Goal: Transaction & Acquisition: Purchase product/service

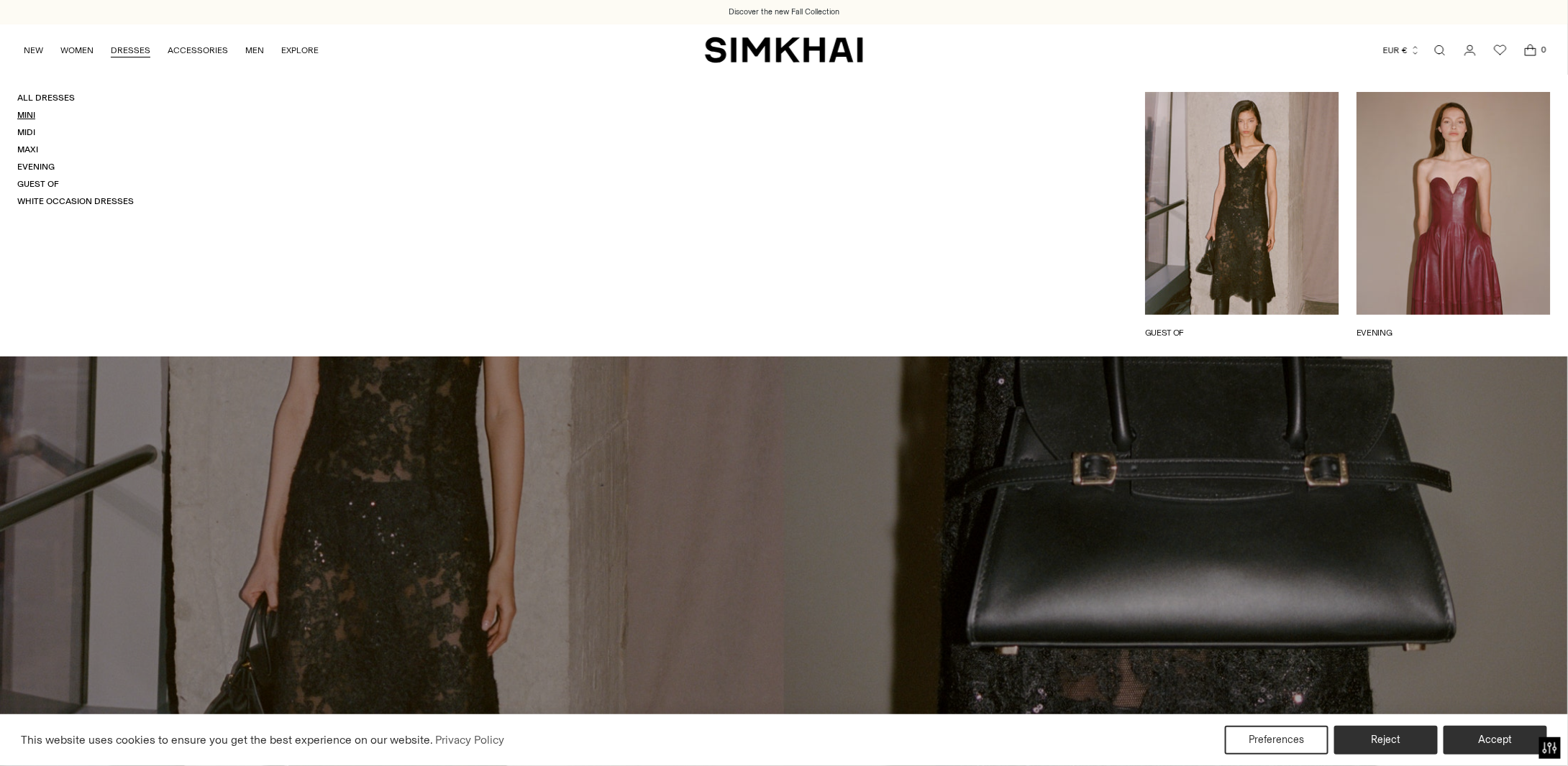
click at [24, 115] on link "Mini" at bounding box center [26, 115] width 18 height 10
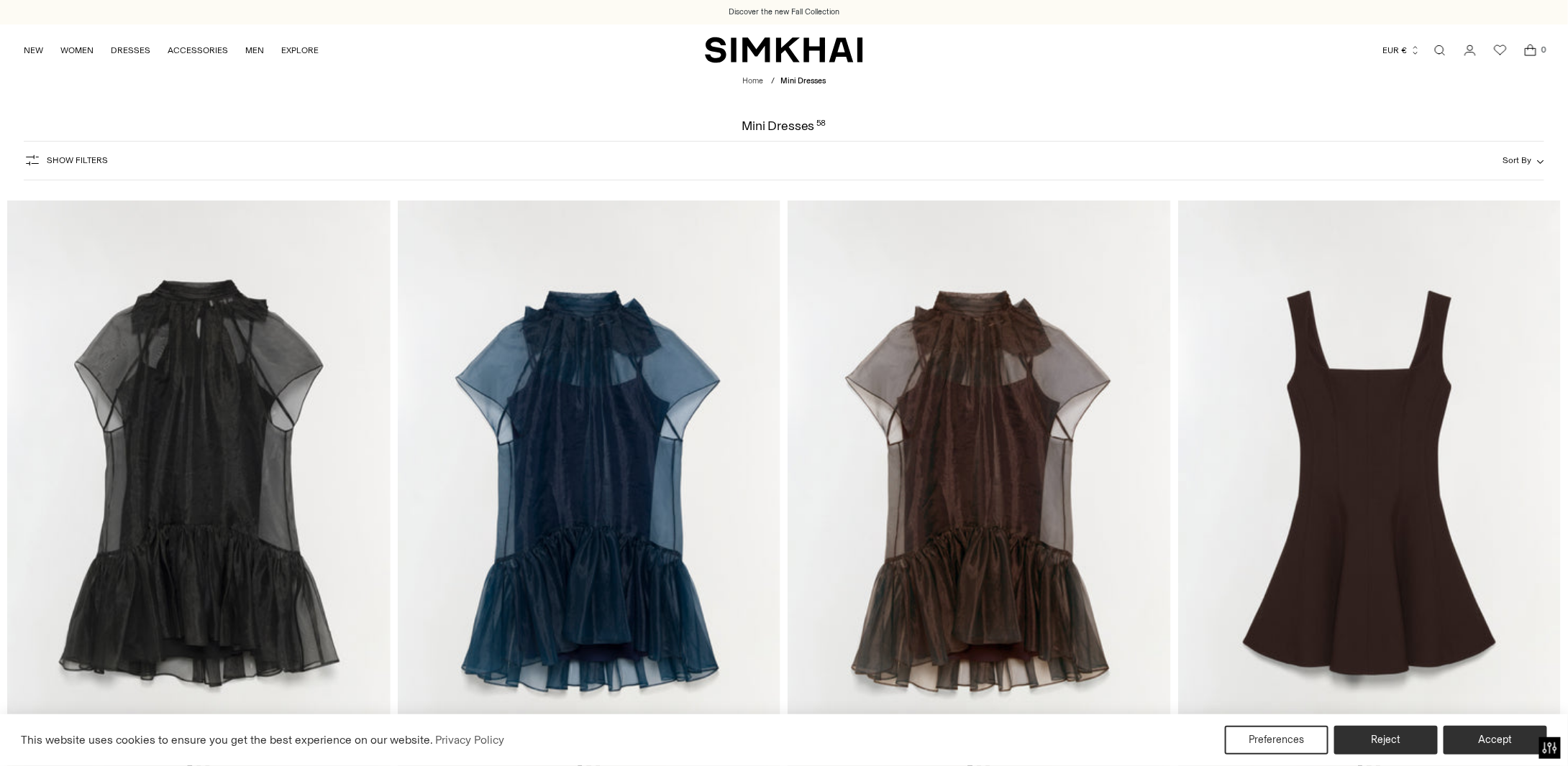
click at [66, 166] on button "Show Filters" at bounding box center [65, 160] width 84 height 23
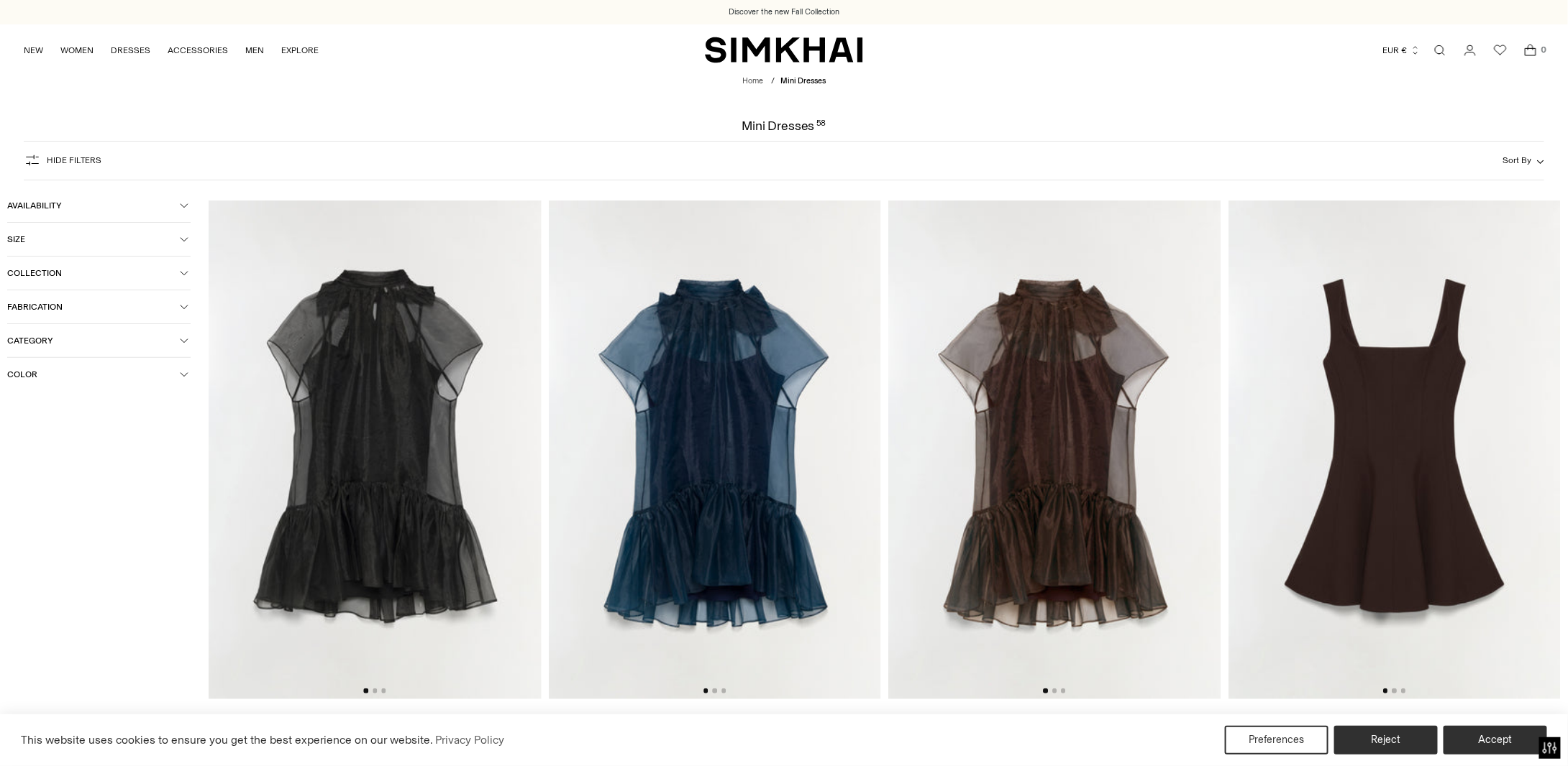
click at [67, 371] on span "Color" at bounding box center [93, 374] width 172 height 10
click at [38, 487] on span "White" at bounding box center [42, 485] width 31 height 13
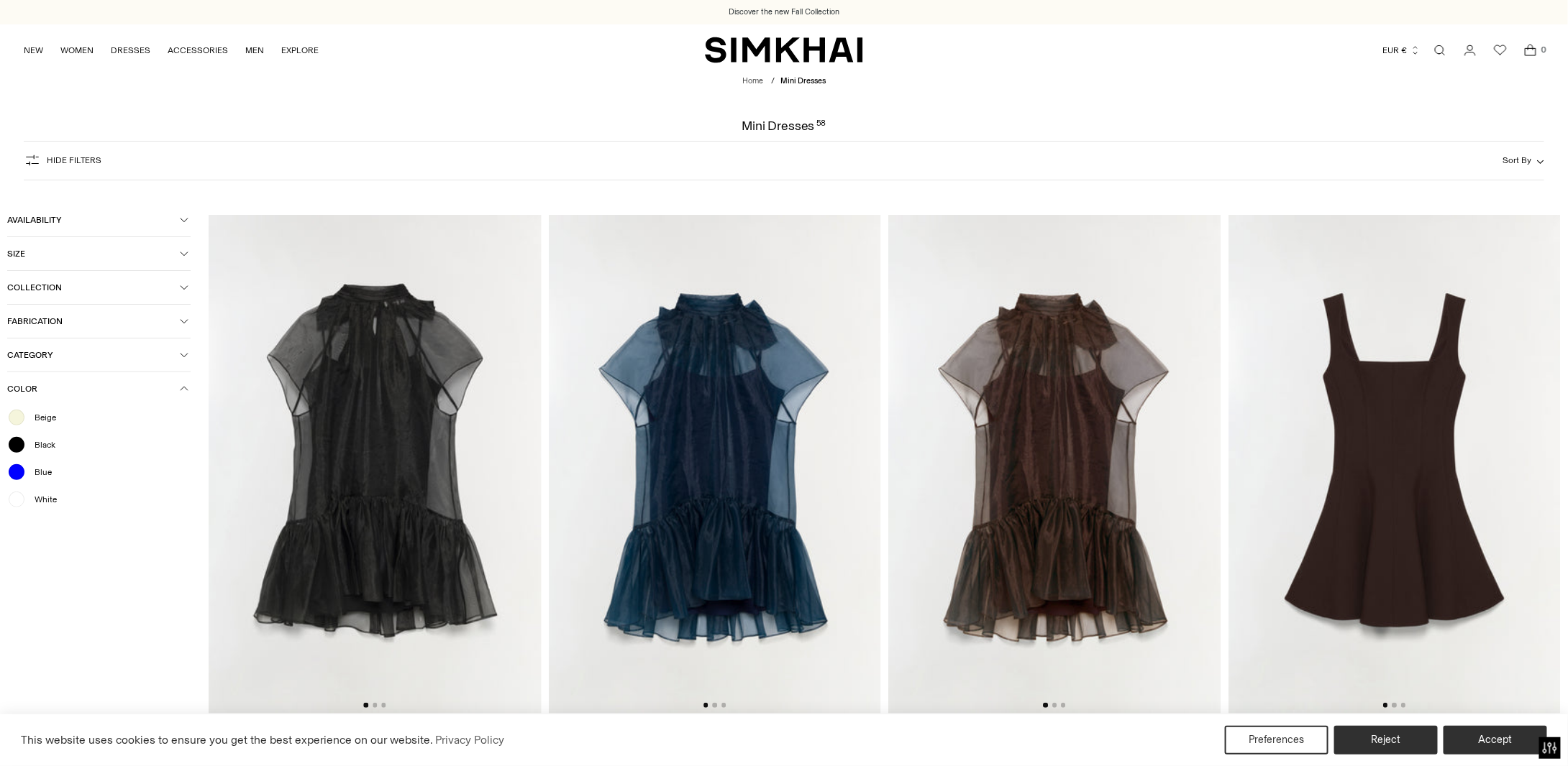
click at [50, 416] on span "Beige" at bounding box center [41, 418] width 30 height 13
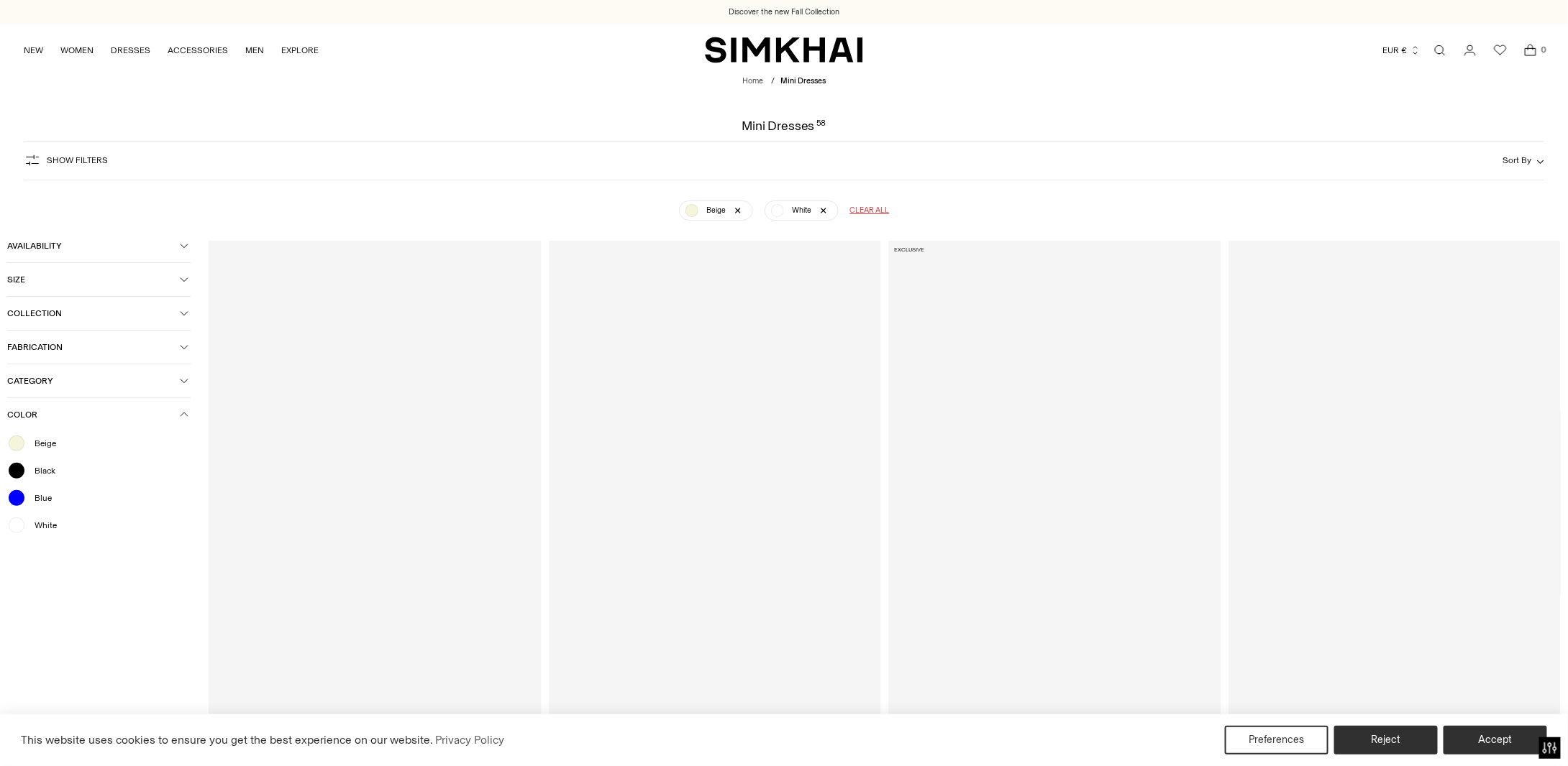
scroll to position [106, 0]
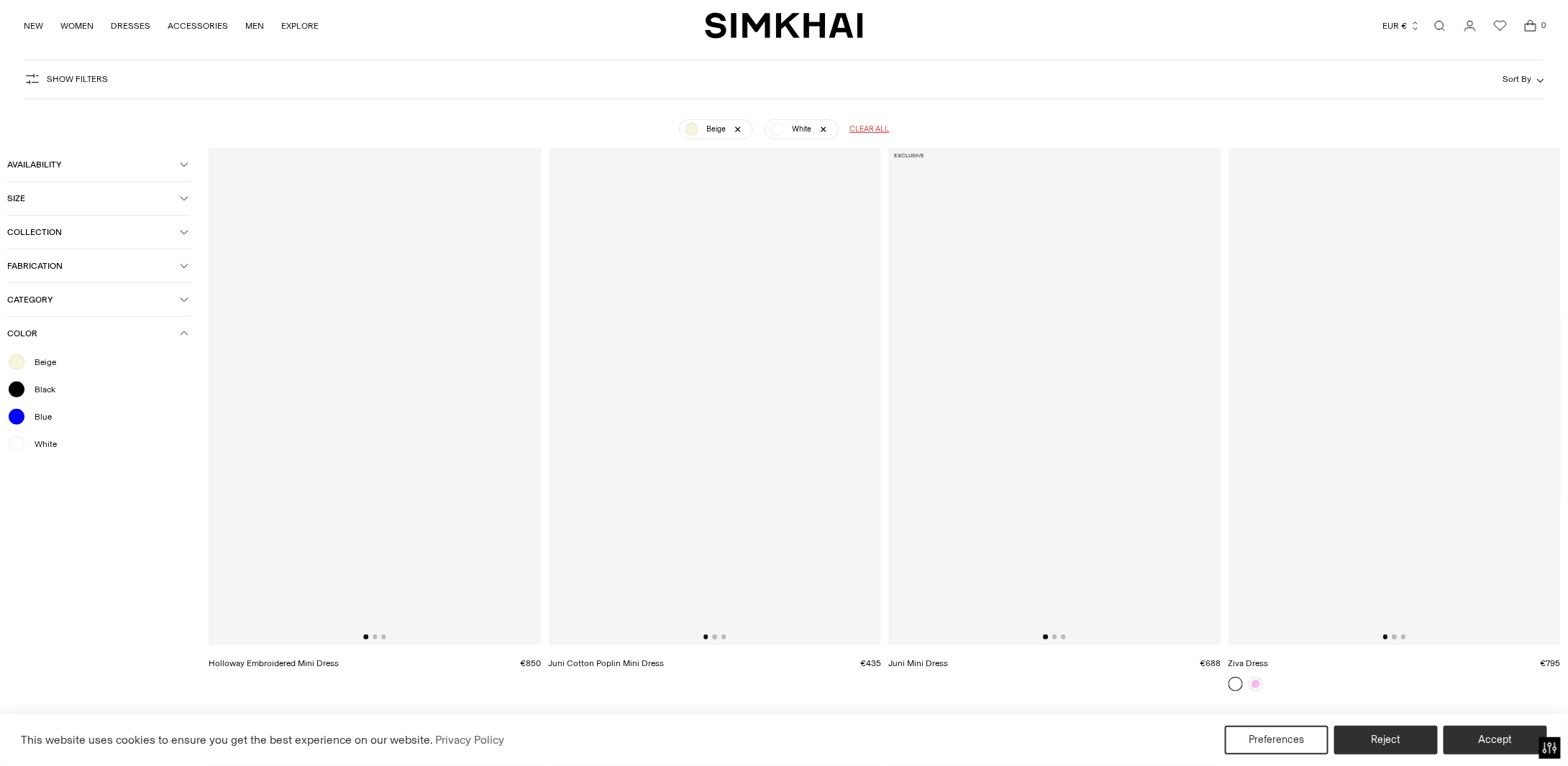
click at [183, 384] on div "Color Beige Black Blue White" at bounding box center [99, 391] width 184 height 148
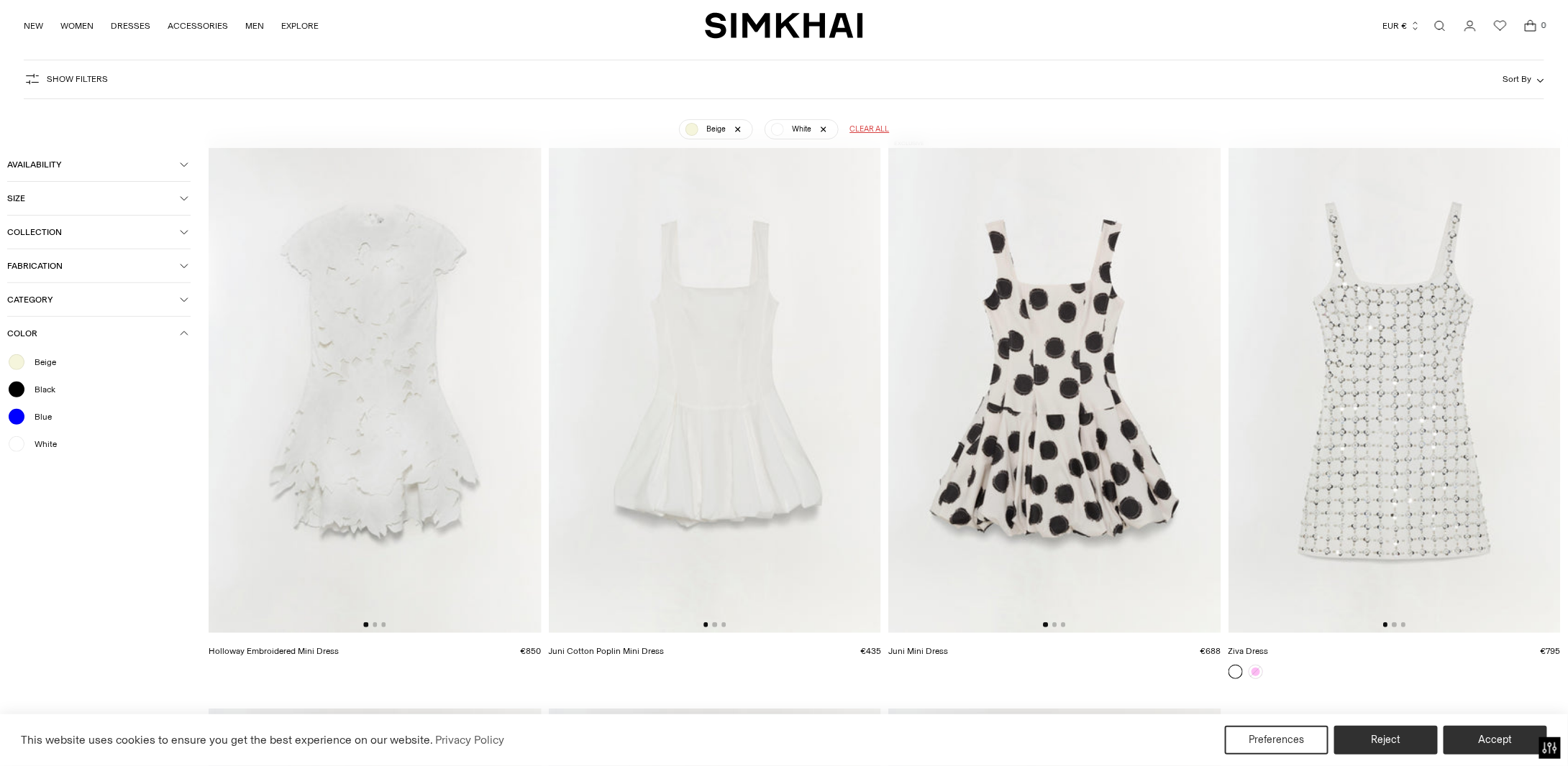
click at [517, 117] on div "Beige White Clear all" at bounding box center [784, 124] width 1300 height 38
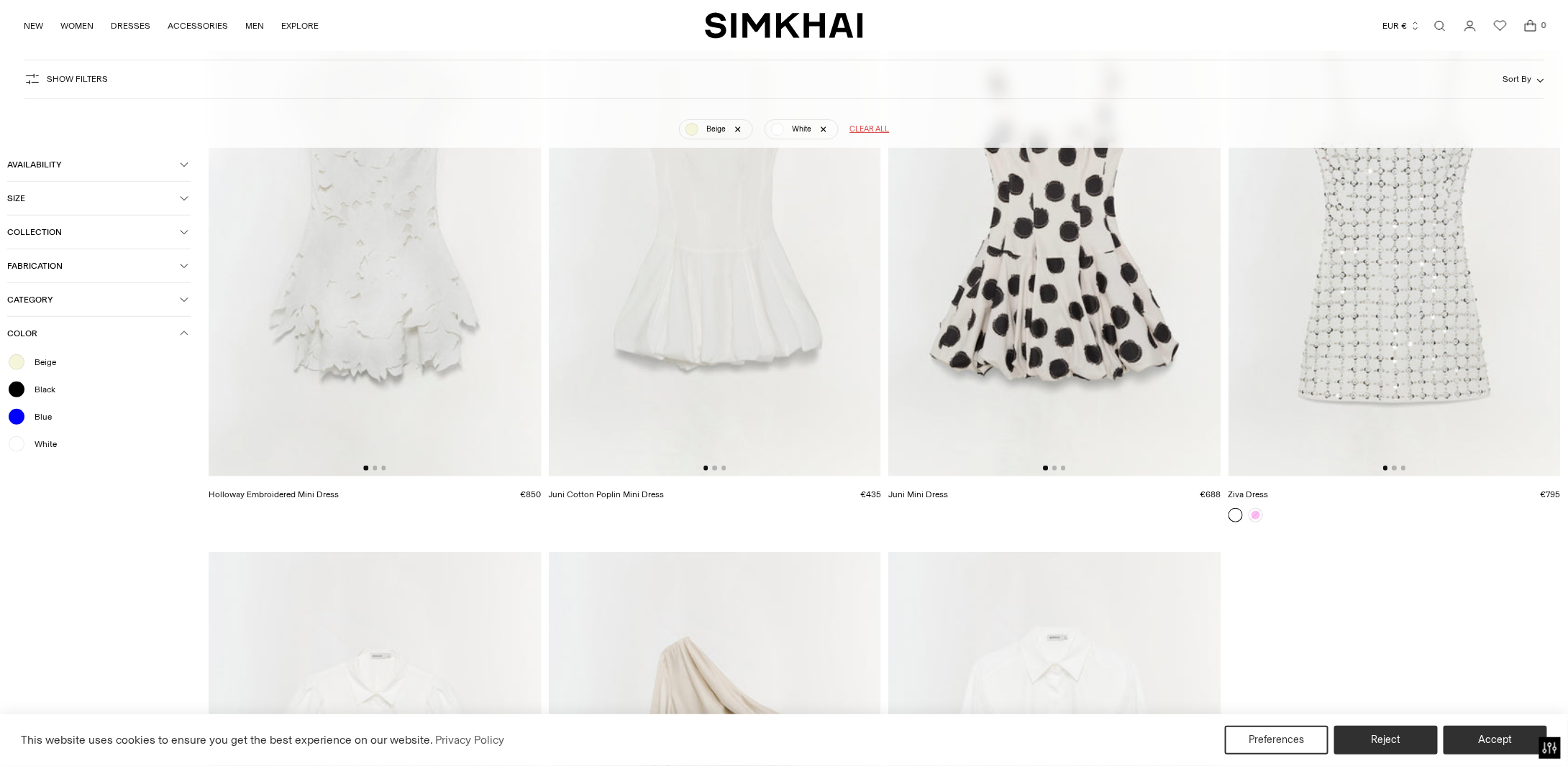
scroll to position [108, 0]
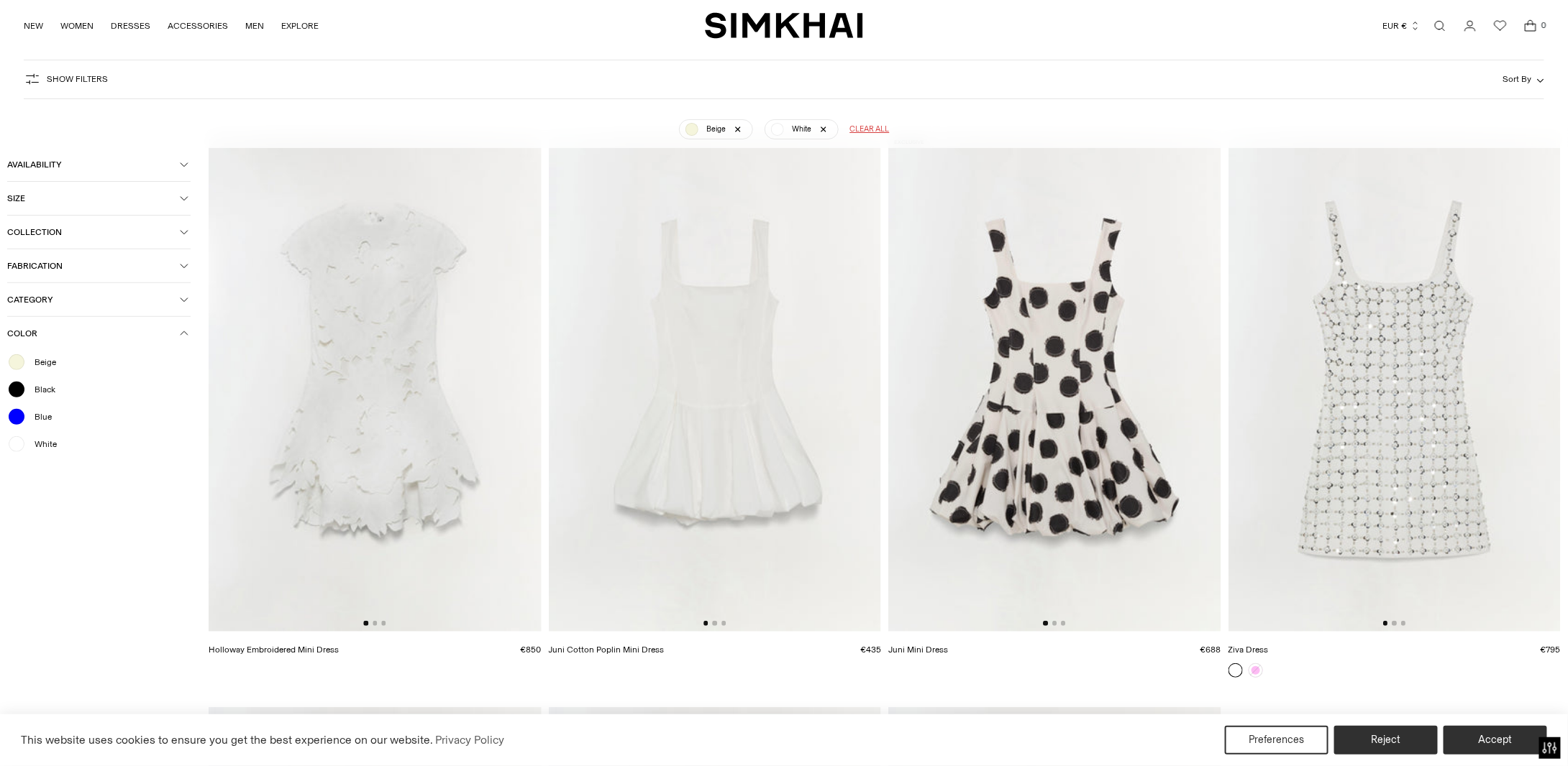
click at [686, 329] on img at bounding box center [715, 382] width 333 height 498
